Goal: Task Accomplishment & Management: Use online tool/utility

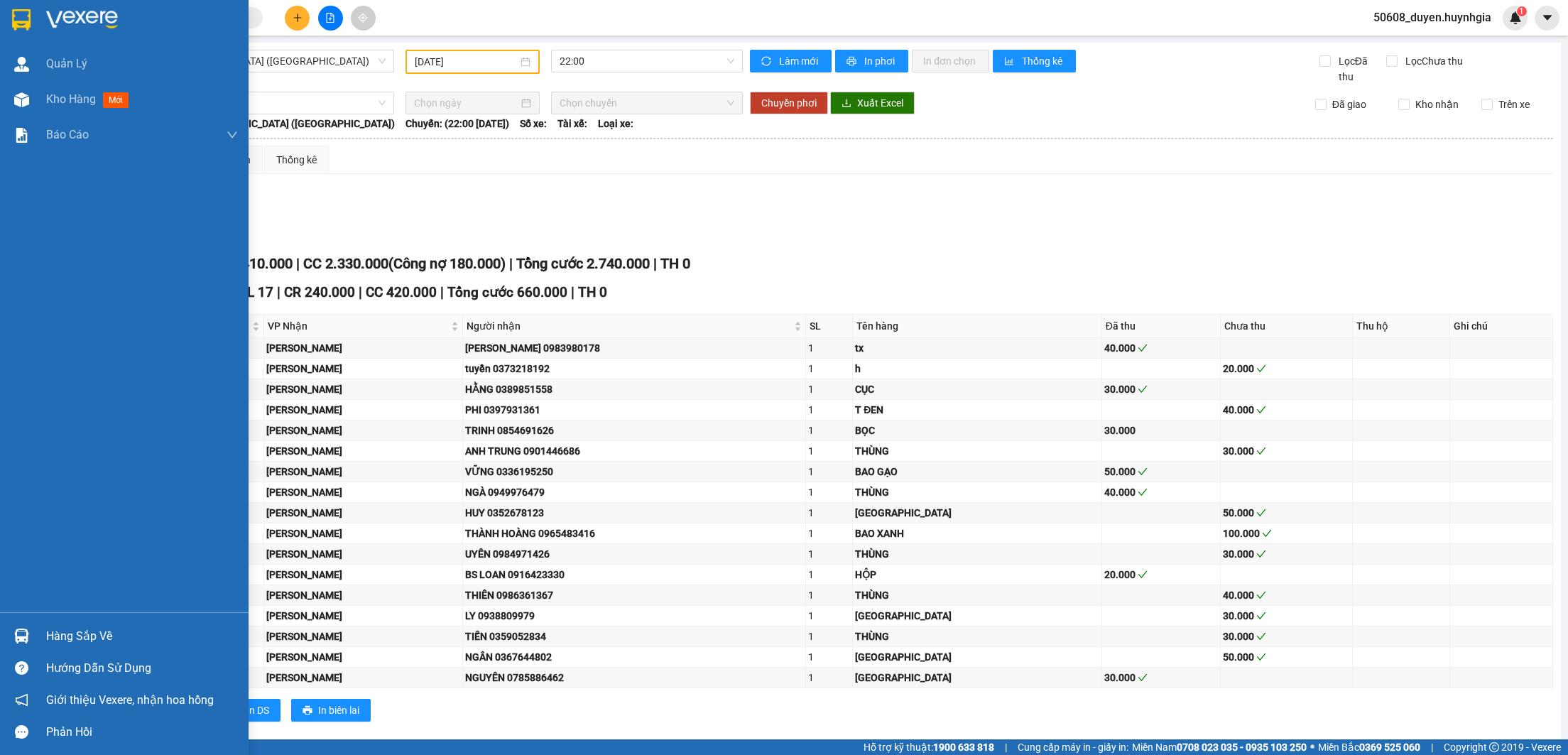
click at [31, 12] on div at bounding box center [22, 20] width 25 height 25
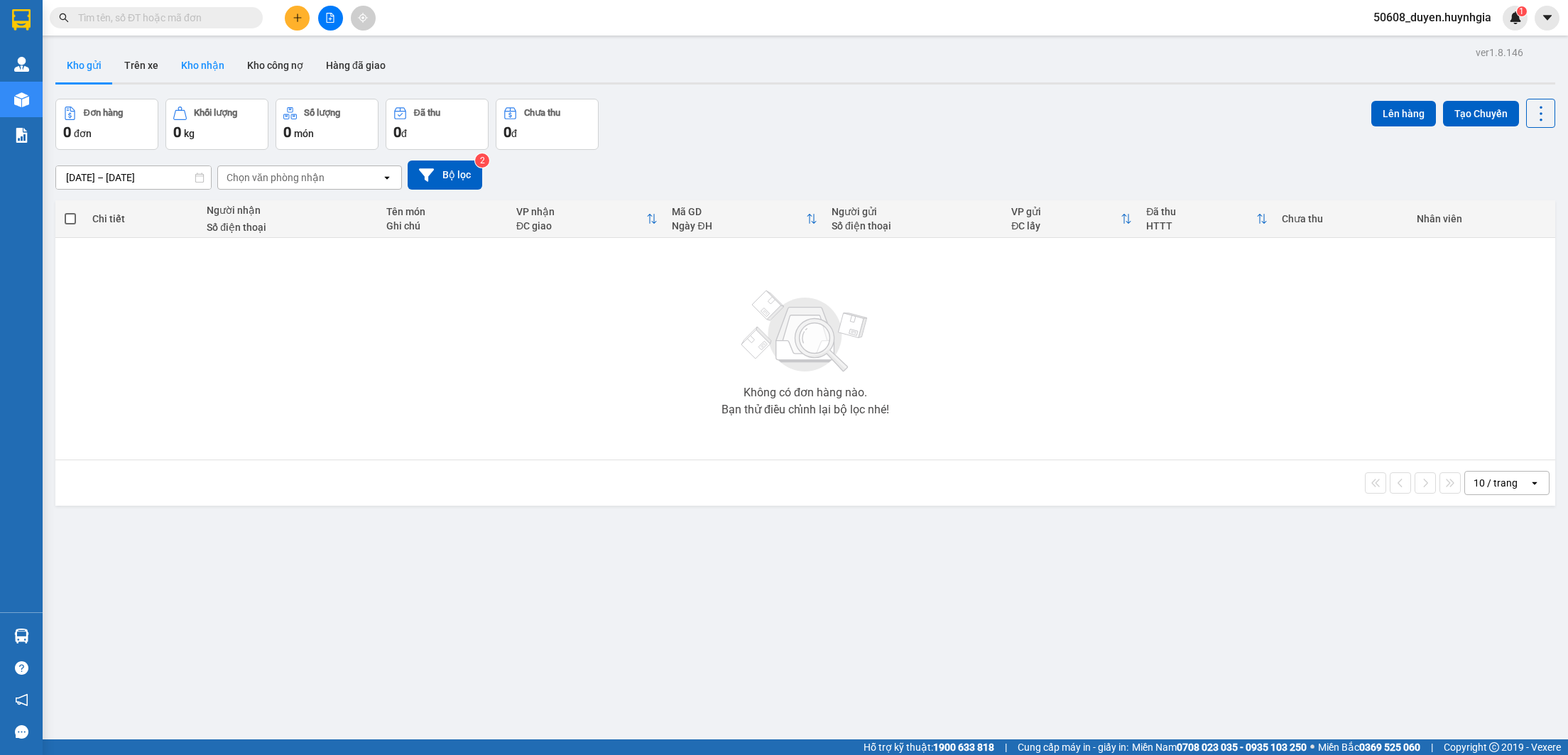
click at [209, 71] on button "Kho nhận" at bounding box center [203, 66] width 66 height 34
click at [86, 66] on button "Kho gửi" at bounding box center [84, 66] width 57 height 34
click at [334, 27] on button at bounding box center [331, 18] width 25 height 25
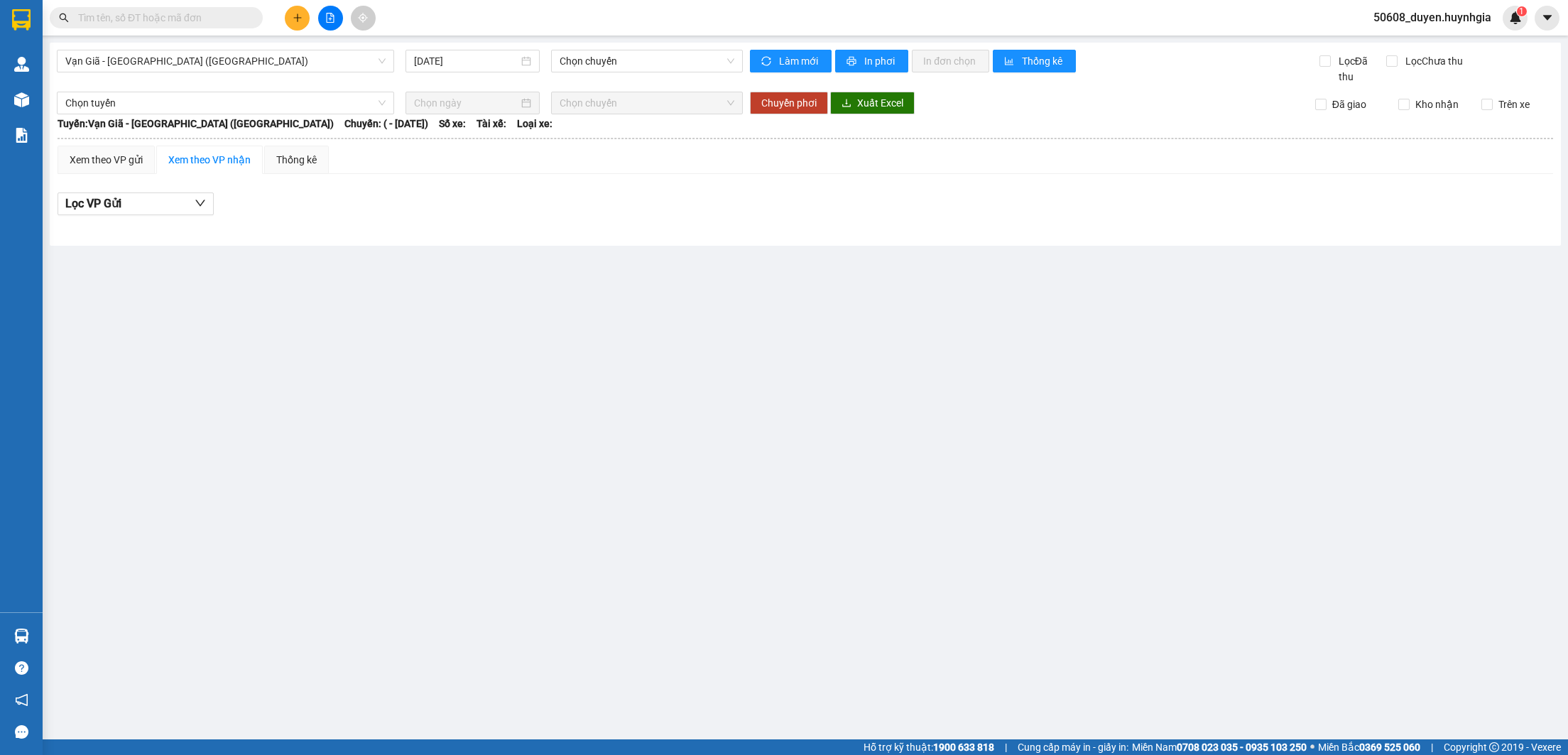
type input "[DATE]"
click at [321, 62] on span "Vạn Giã - [GEOGRAPHIC_DATA] ([GEOGRAPHIC_DATA])" at bounding box center [225, 60] width 320 height 21
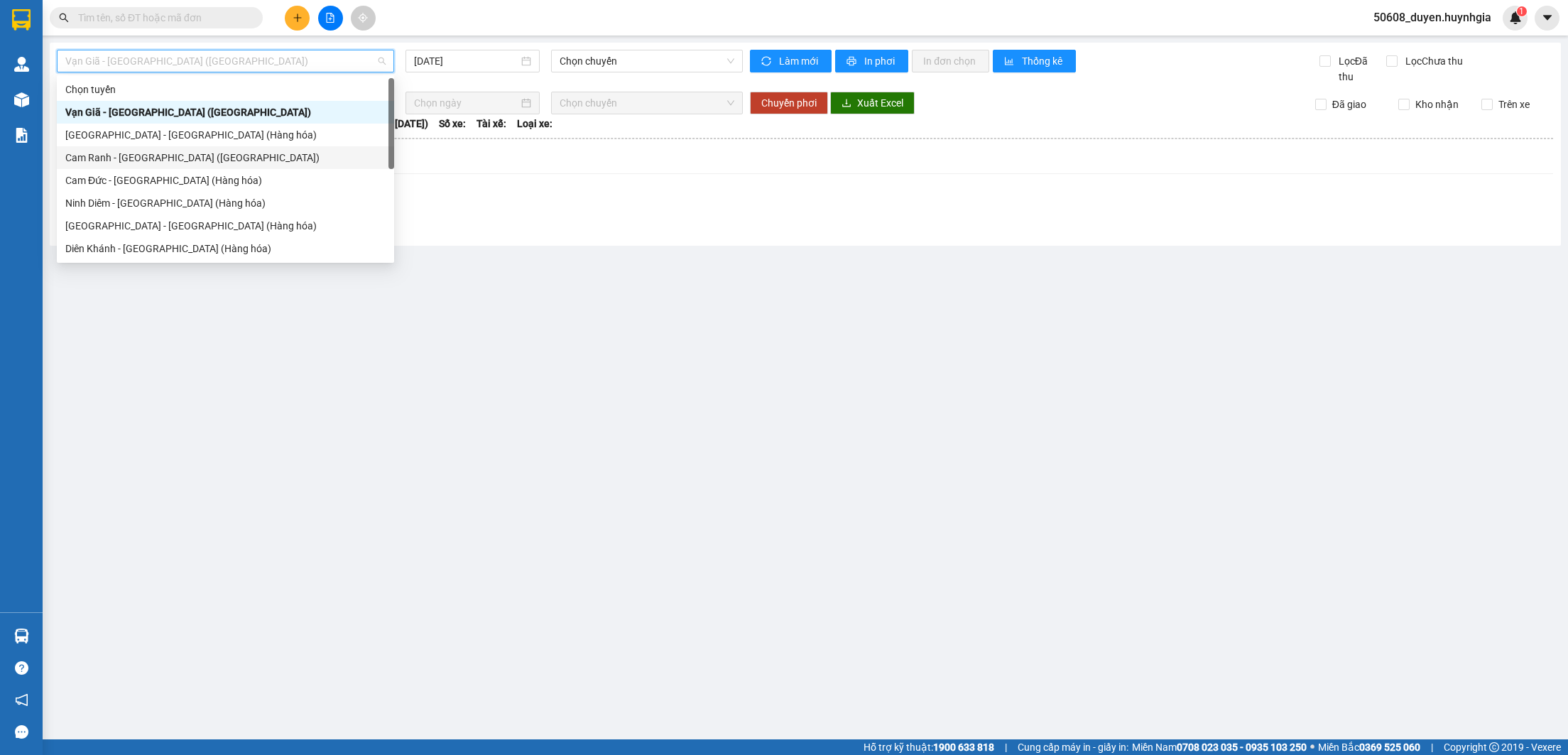
scroll to position [45, 0]
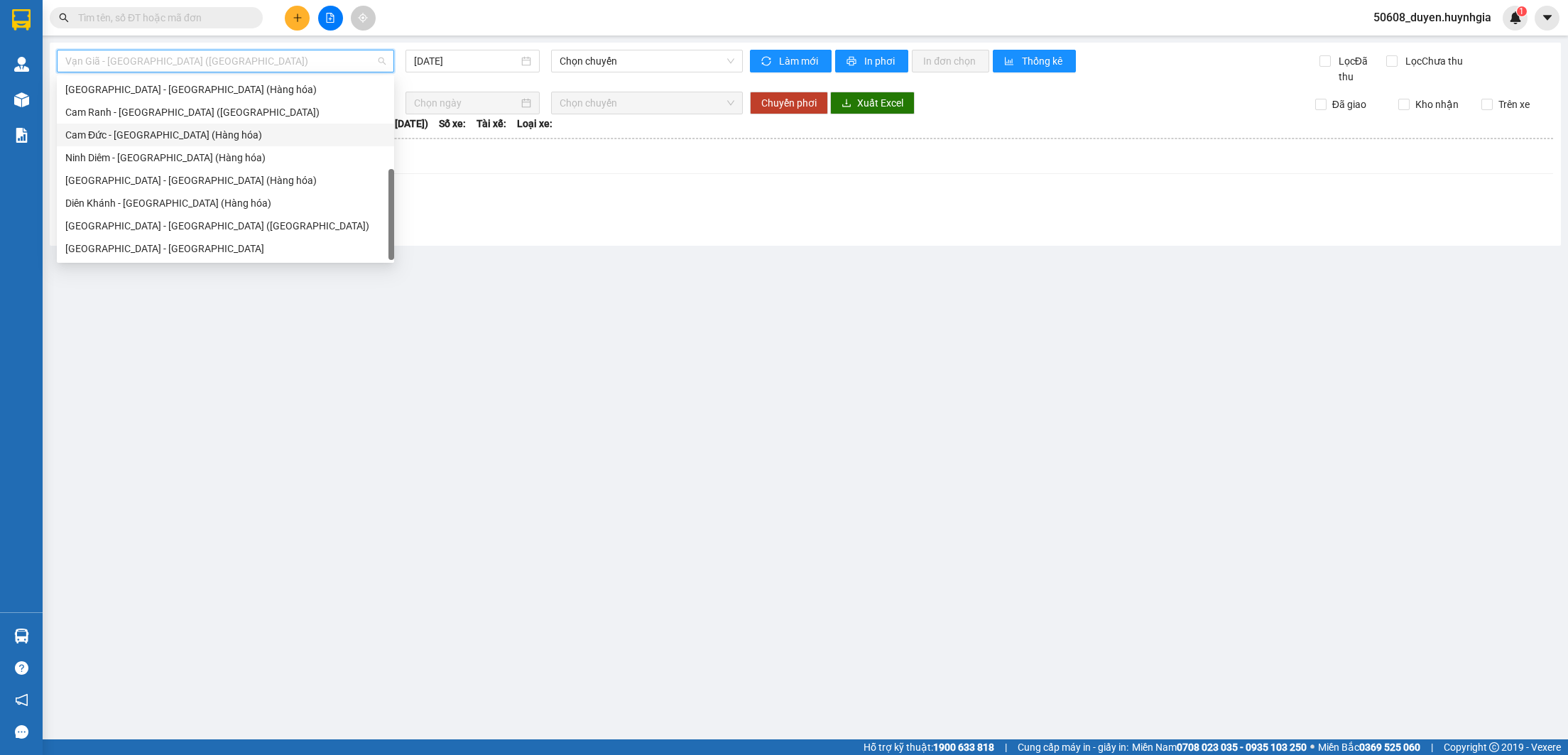
click at [195, 135] on div "Cam Đức - [GEOGRAPHIC_DATA] (Hàng hóa)" at bounding box center [225, 135] width 320 height 16
type input "[DATE]"
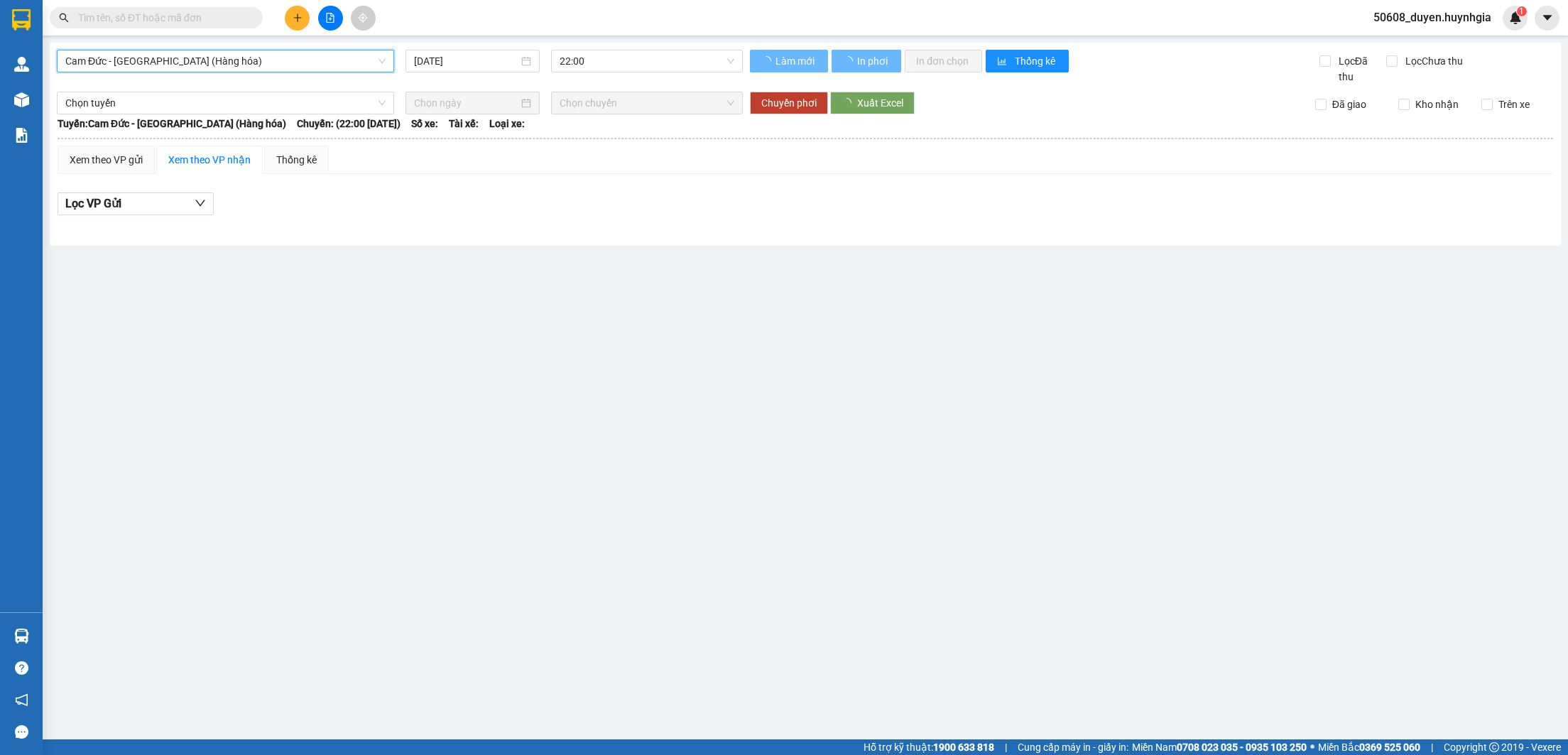
scroll to position [0, 0]
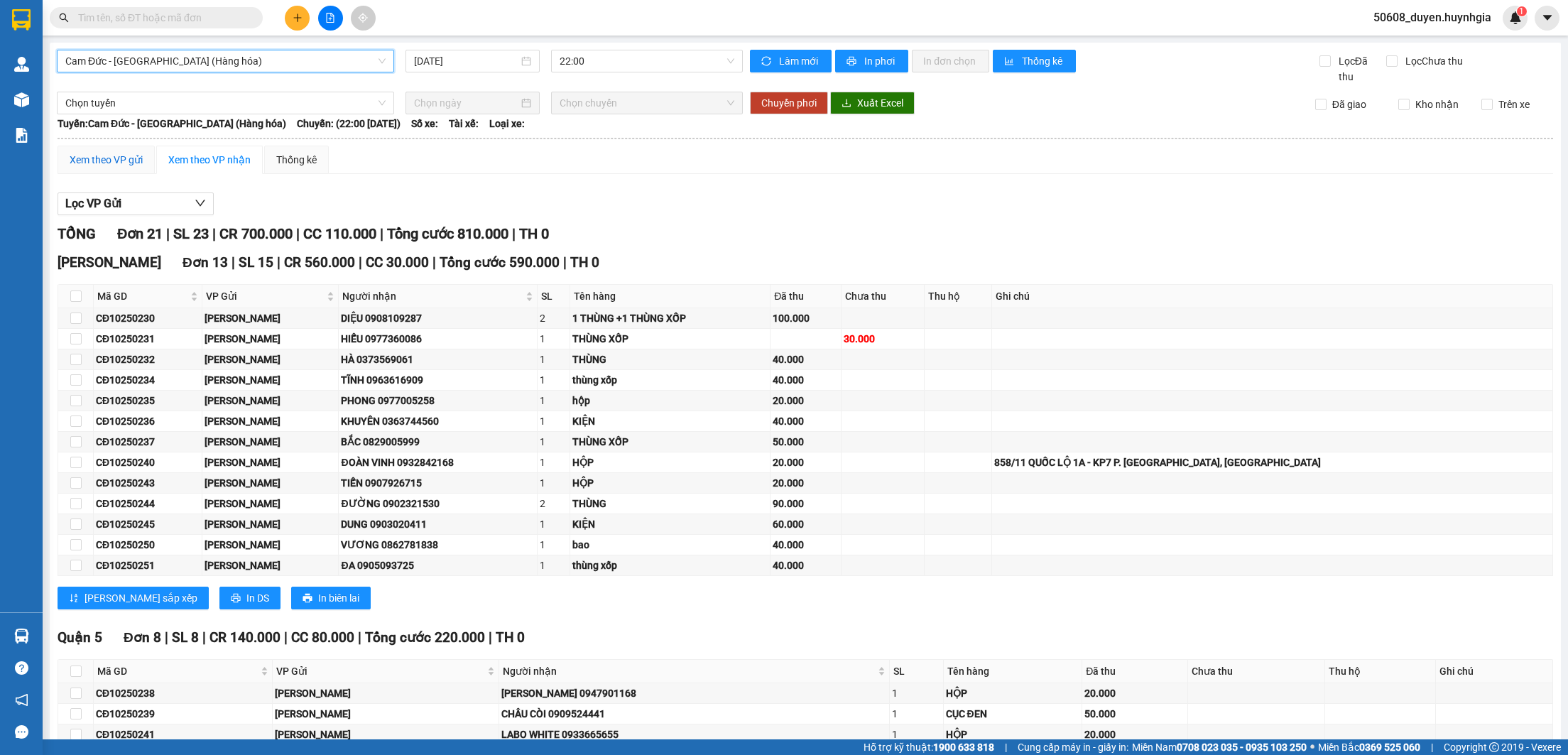
click at [129, 156] on div "Xem theo VP gửi" at bounding box center [106, 160] width 73 height 16
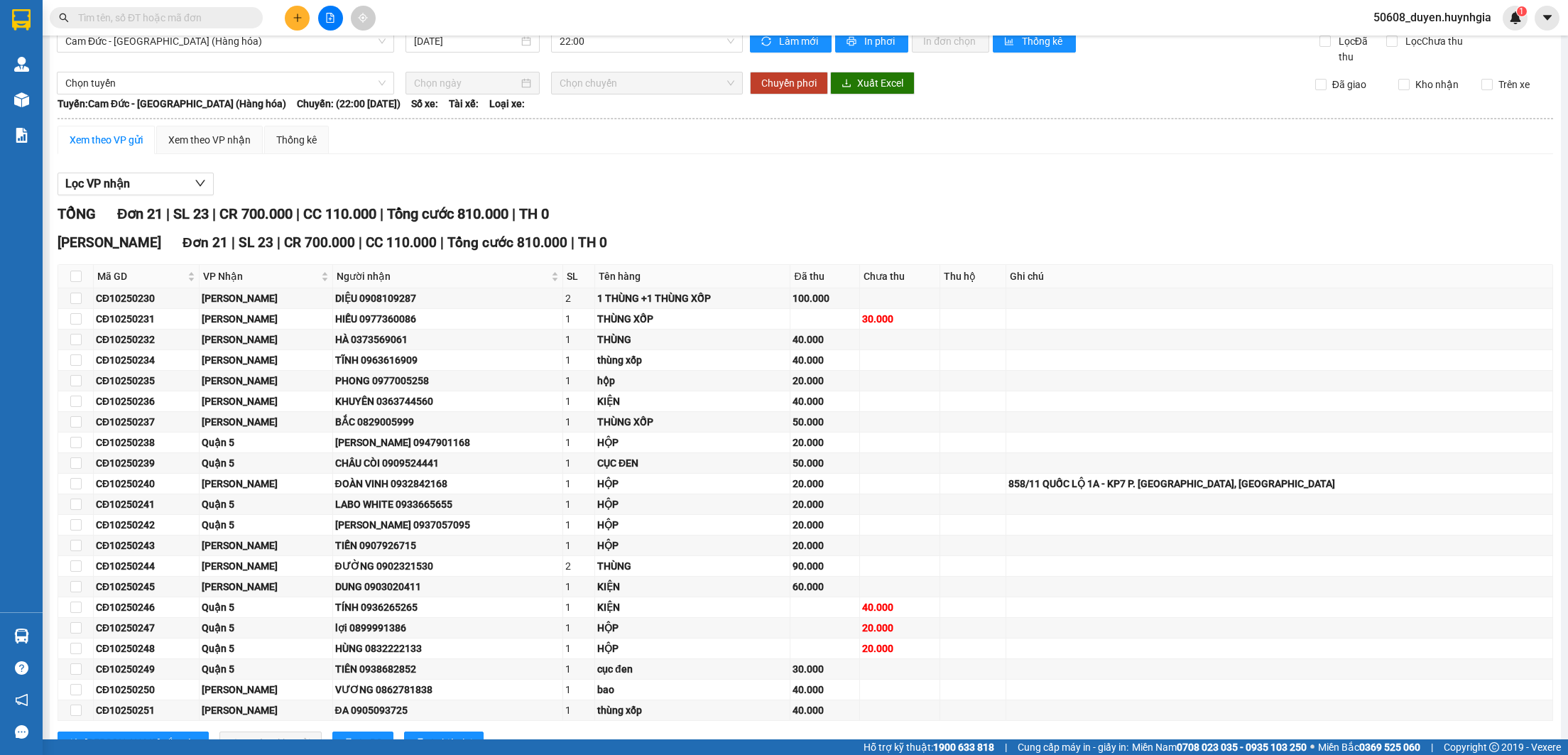
scroll to position [78, 0]
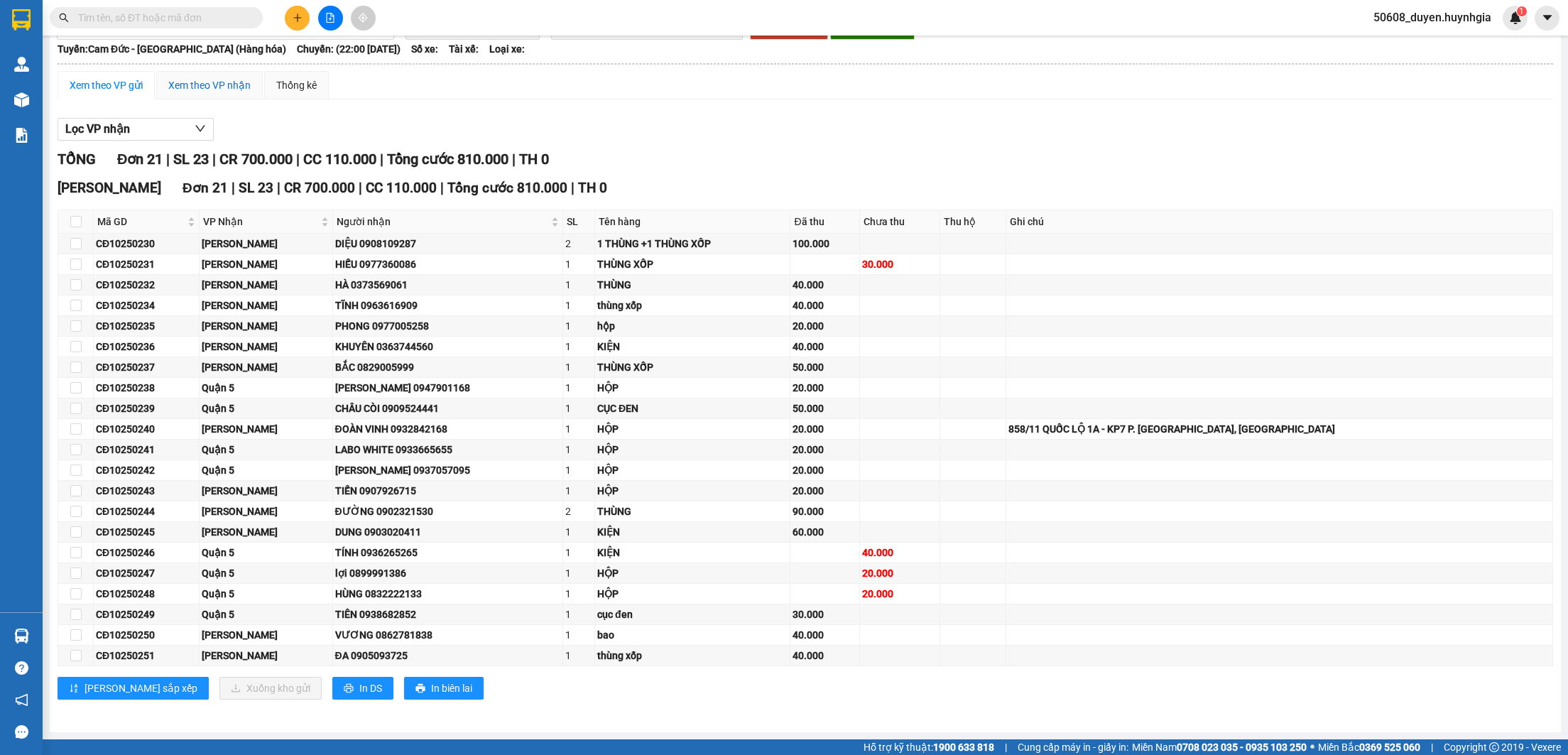
click at [227, 86] on div "Xem theo VP nhận" at bounding box center [209, 85] width 82 height 16
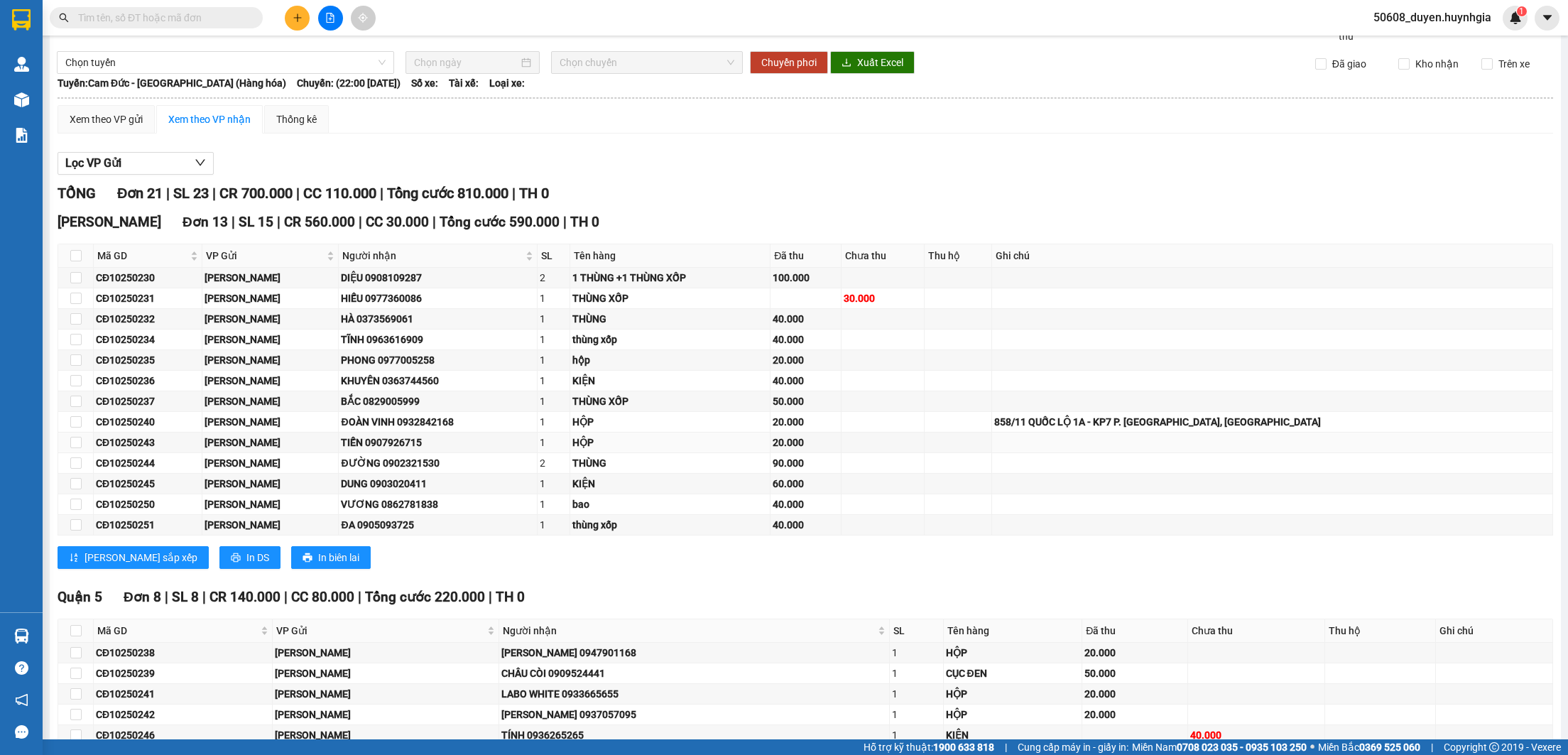
scroll to position [28, 0]
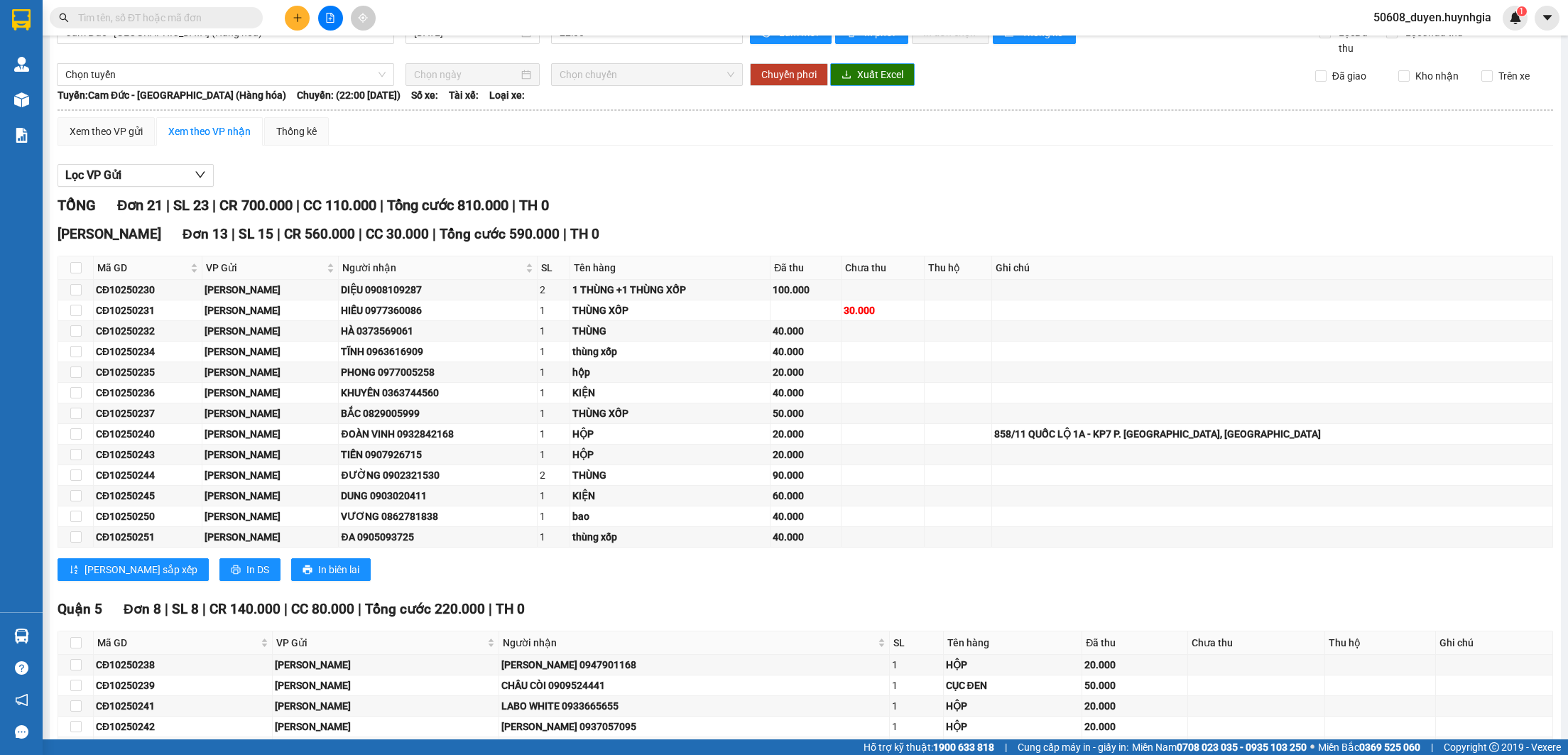
click at [860, 70] on span "Xuất Excel" at bounding box center [880, 74] width 46 height 16
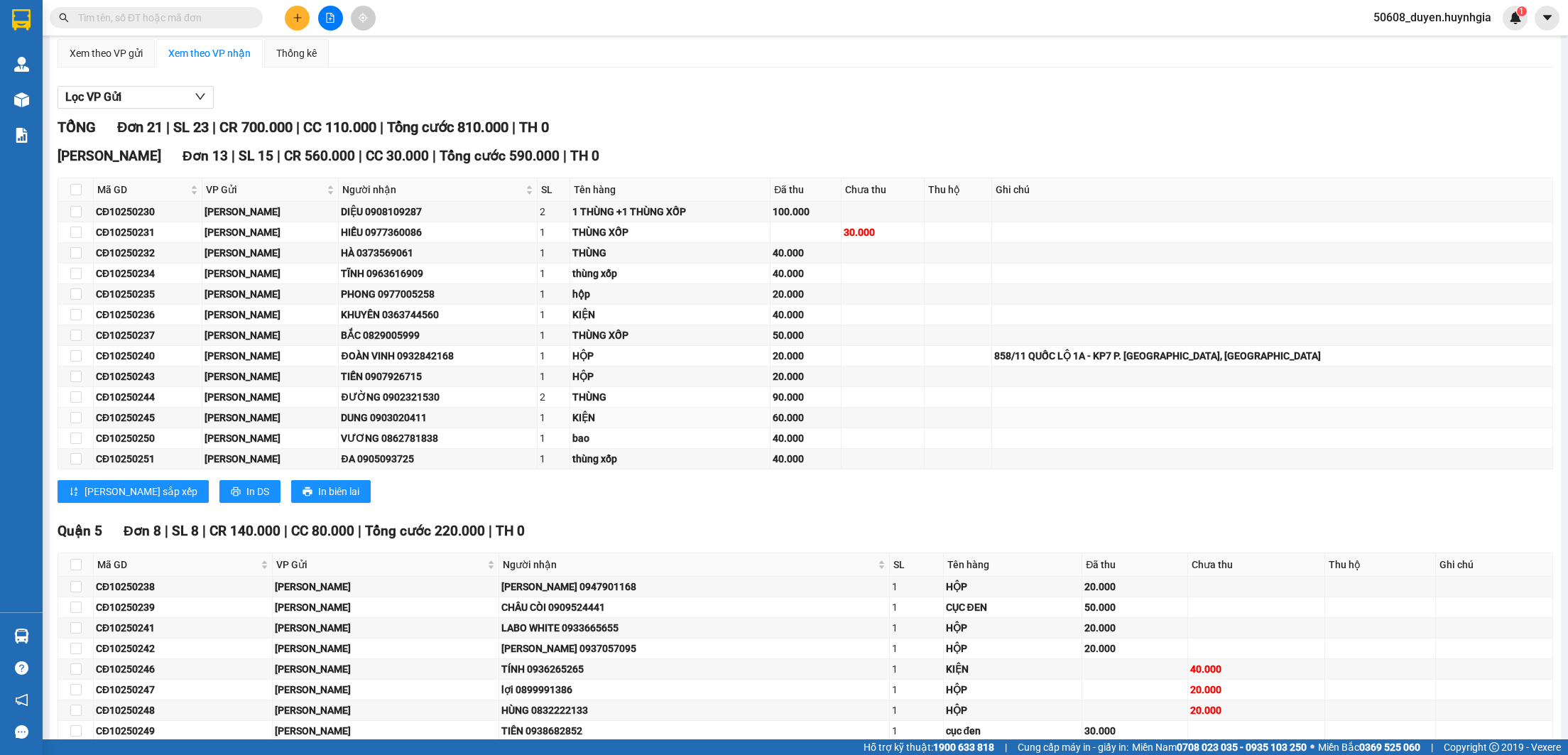
scroll to position [186, 0]
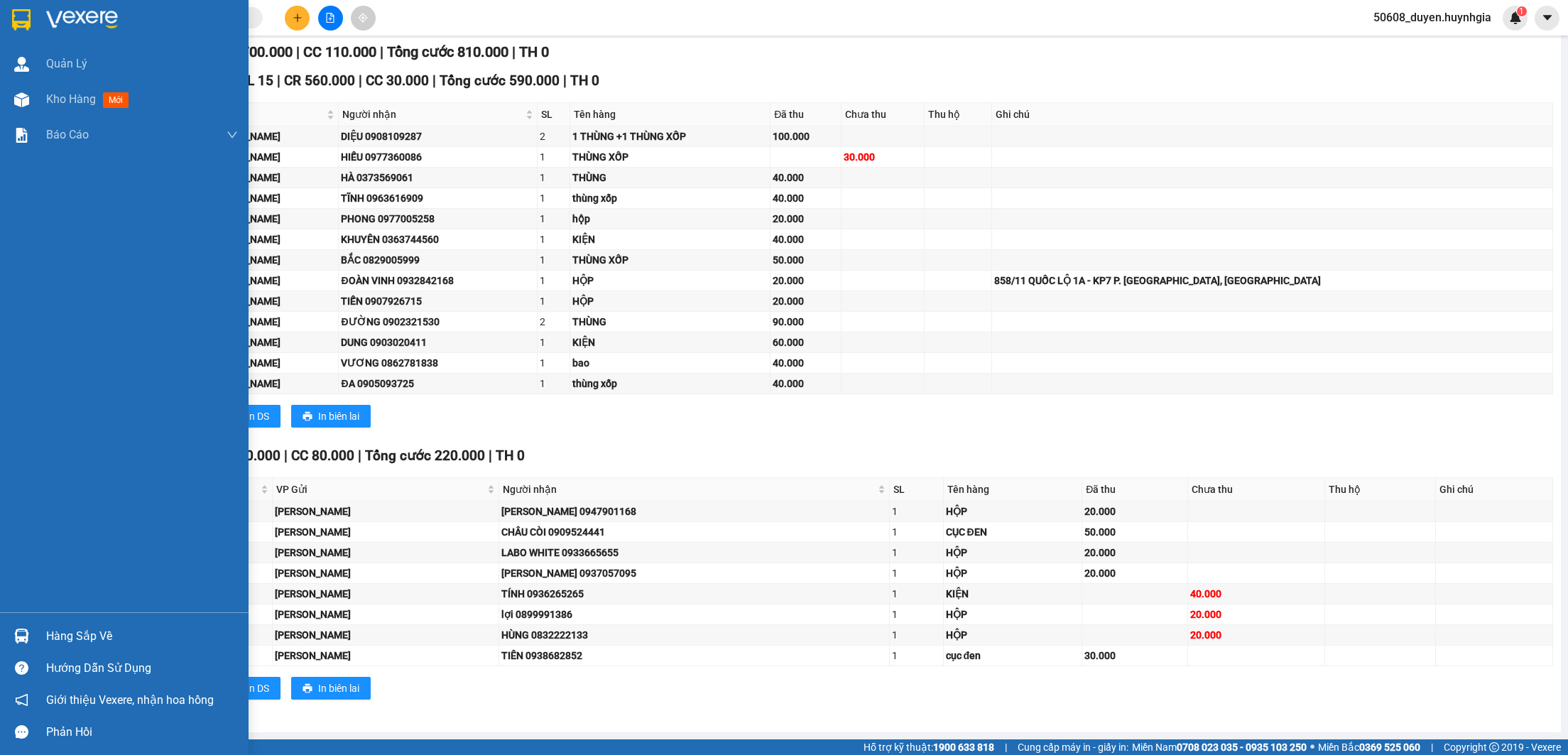
drag, startPoint x: 16, startPoint y: 16, endPoint x: 12, endPoint y: 33, distance: 17.5
click at [17, 17] on img at bounding box center [21, 20] width 19 height 21
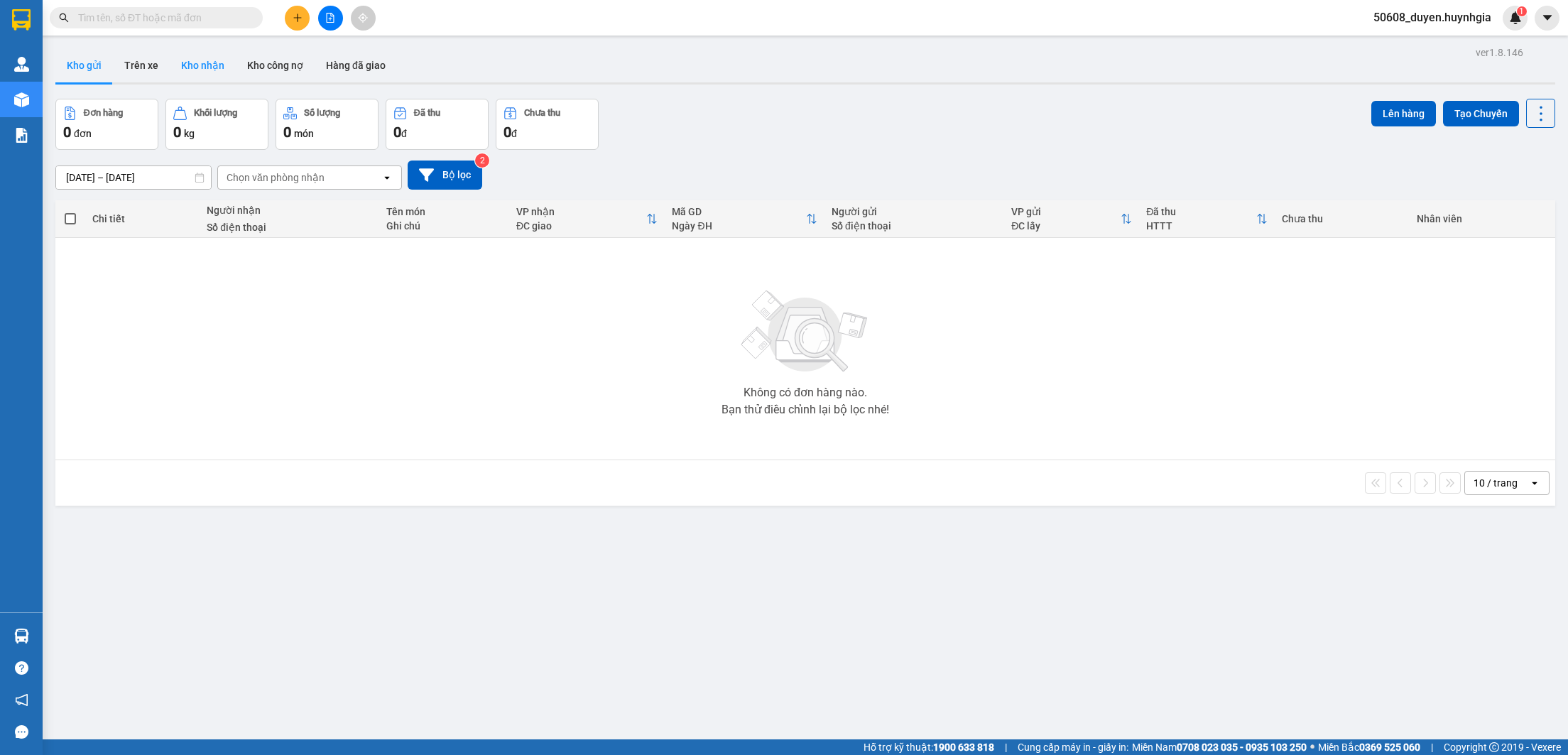
click at [221, 69] on button "Kho nhận" at bounding box center [203, 66] width 66 height 34
click at [1389, 483] on button "1" at bounding box center [1400, 482] width 21 height 21
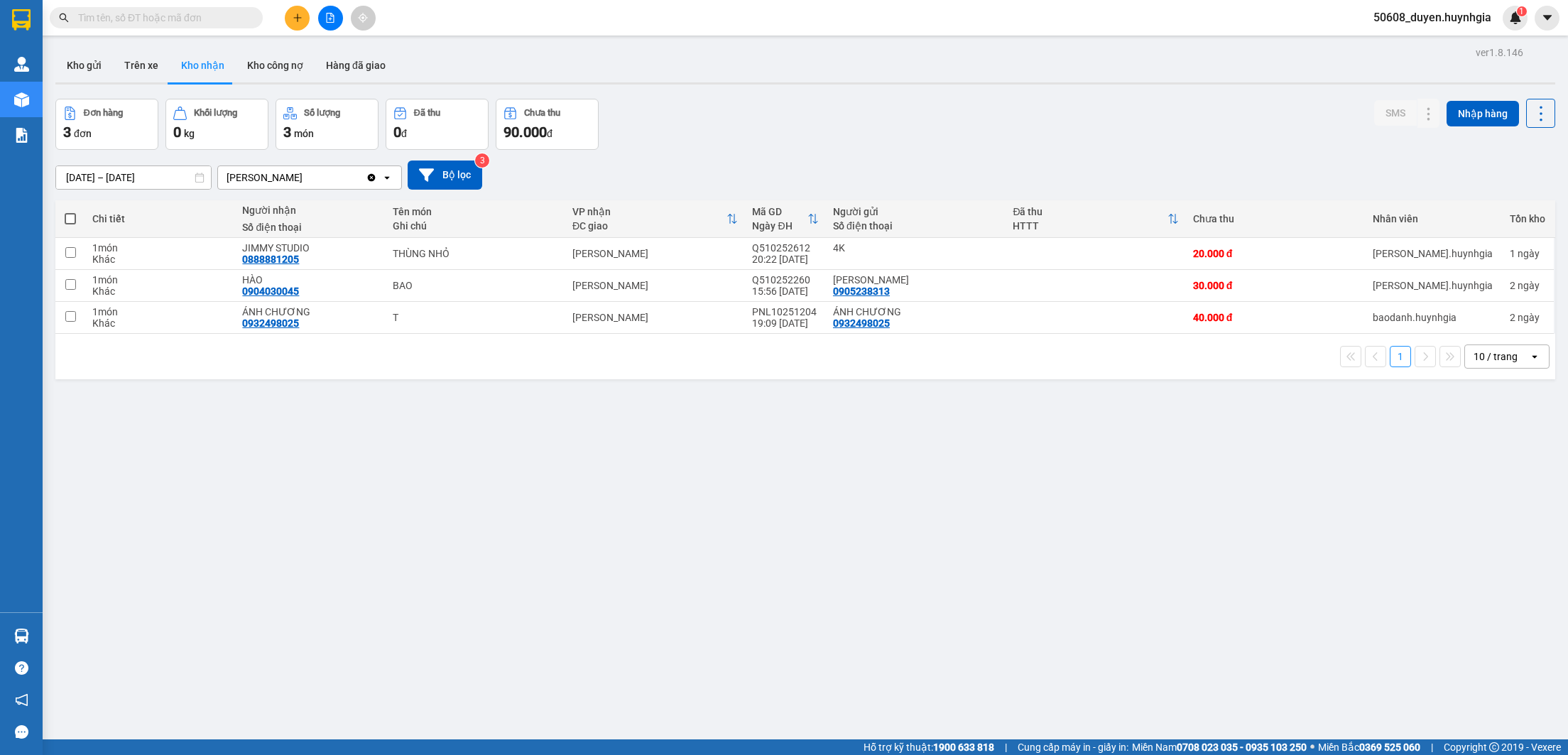
click at [467, 445] on div "ver 1.8.146 Kho gửi Trên xe Kho nhận Kho công nợ Hàng đã giao Đơn hàng 3 đơn Kh…" at bounding box center [804, 420] width 1511 height 755
click at [356, 74] on button "Hàng đã giao" at bounding box center [356, 66] width 82 height 34
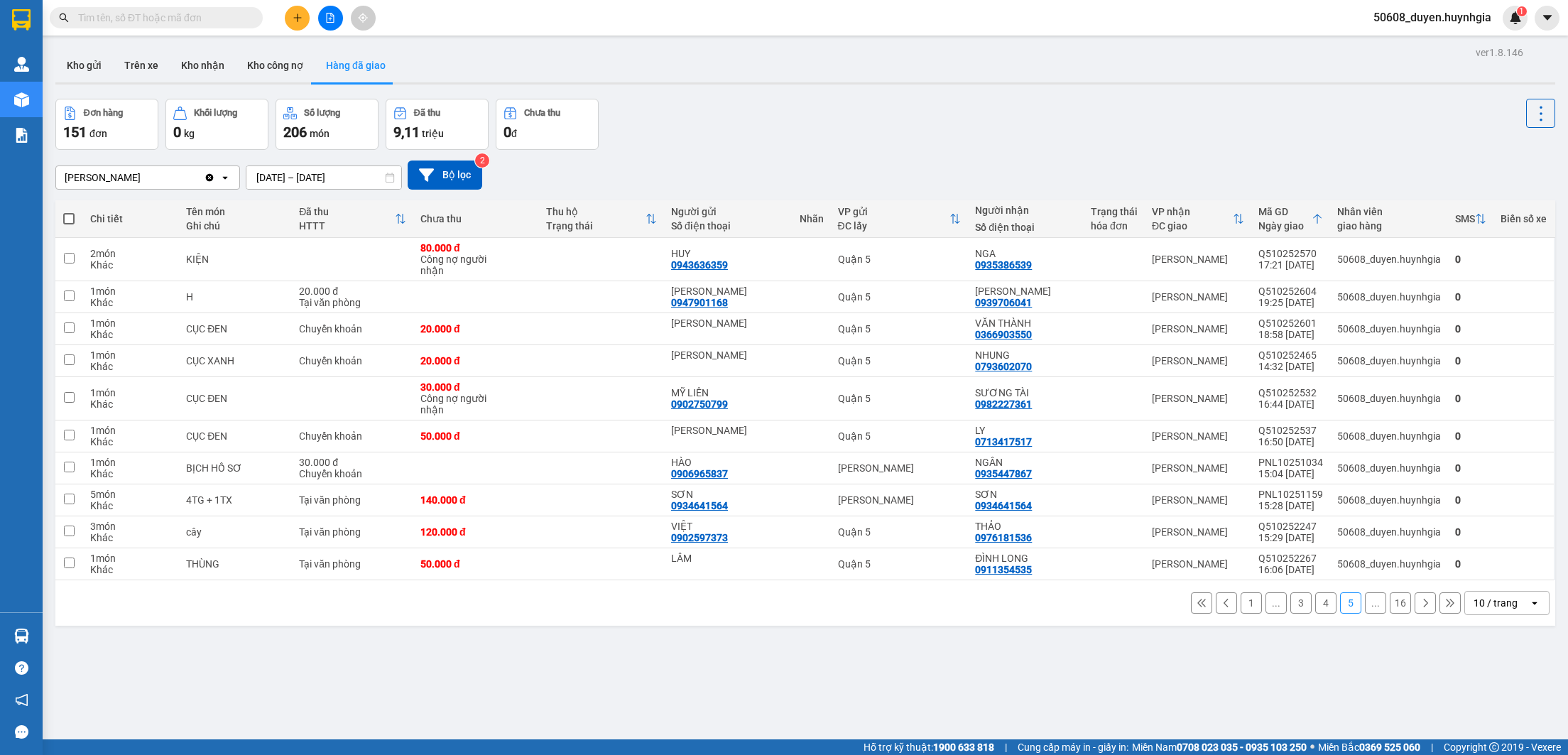
click at [1241, 606] on button "1" at bounding box center [1251, 602] width 21 height 21
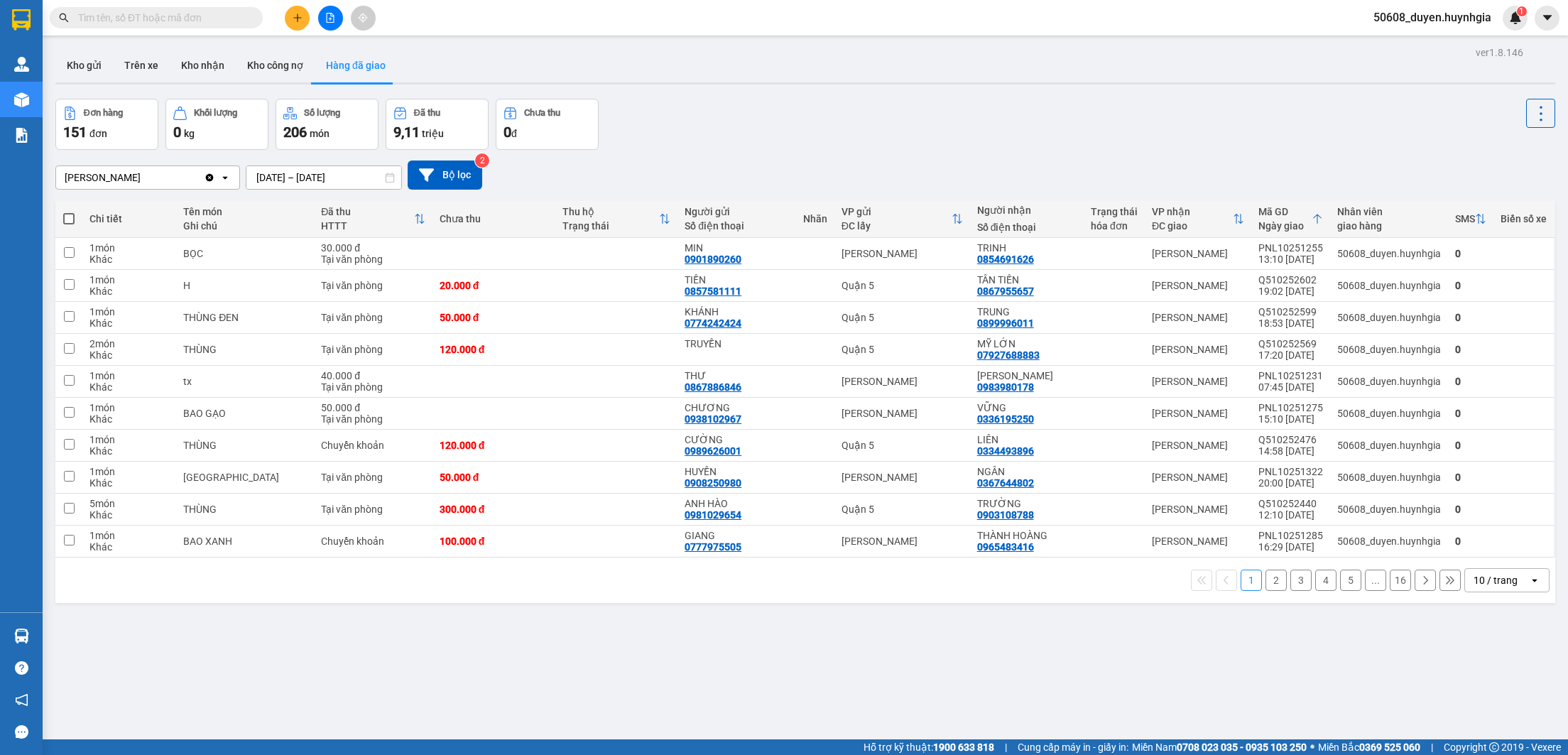
click at [690, 606] on div "ver 1.8.146 Kho gửi Trên xe Kho nhận Kho công nợ Hàng đã giao Đơn hàng 151 đơn …" at bounding box center [804, 420] width 1511 height 755
click at [1266, 586] on button "2" at bounding box center [1276, 580] width 21 height 21
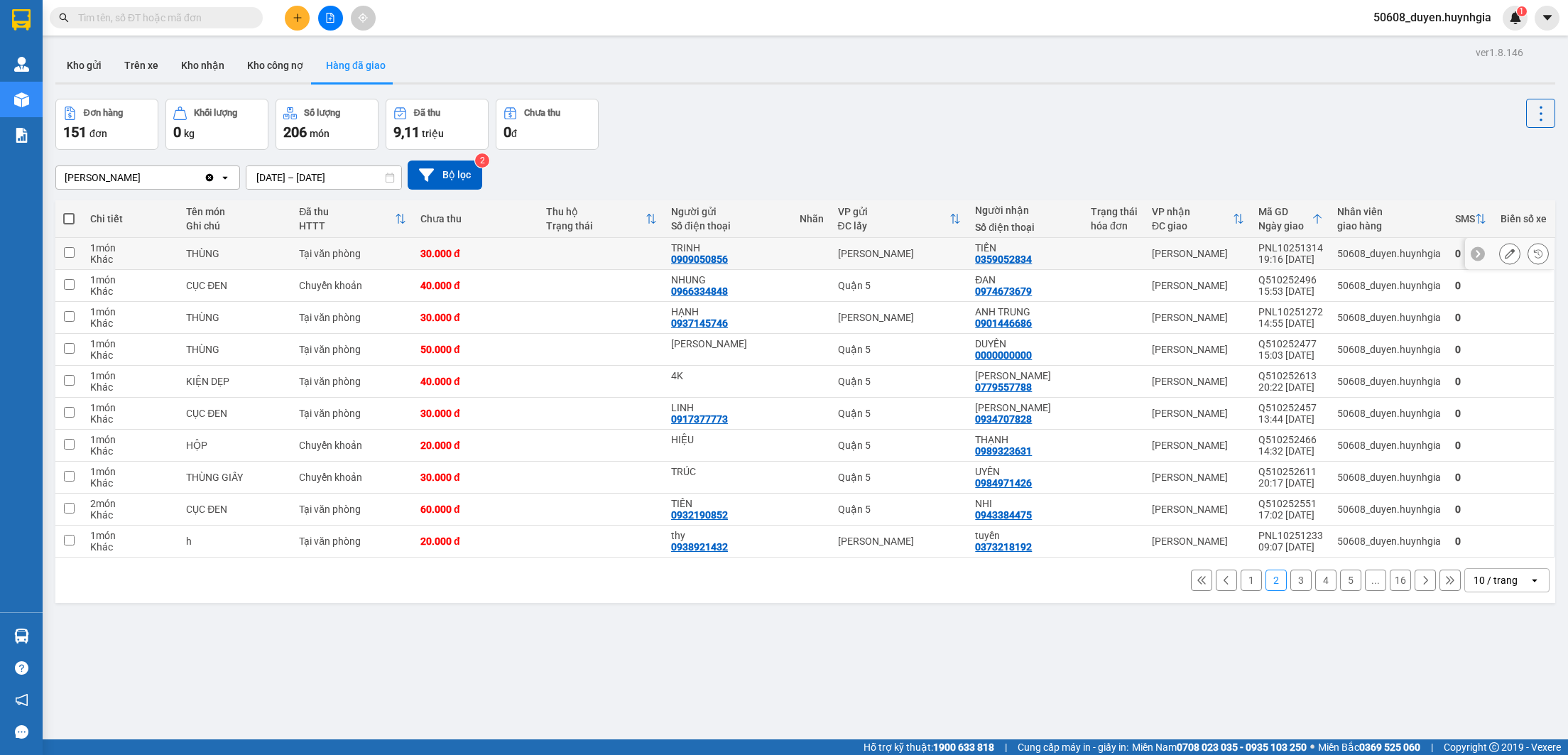
click at [1534, 254] on icon at bounding box center [1538, 253] width 10 height 10
